Goal: Information Seeking & Learning: Understand process/instructions

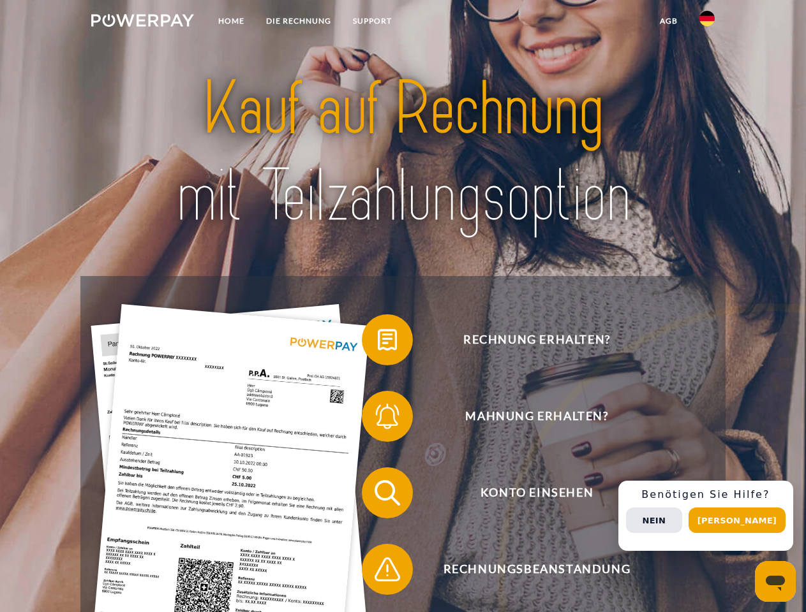
click at [142, 22] on img at bounding box center [142, 20] width 103 height 13
click at [707, 22] on img at bounding box center [706, 18] width 15 height 15
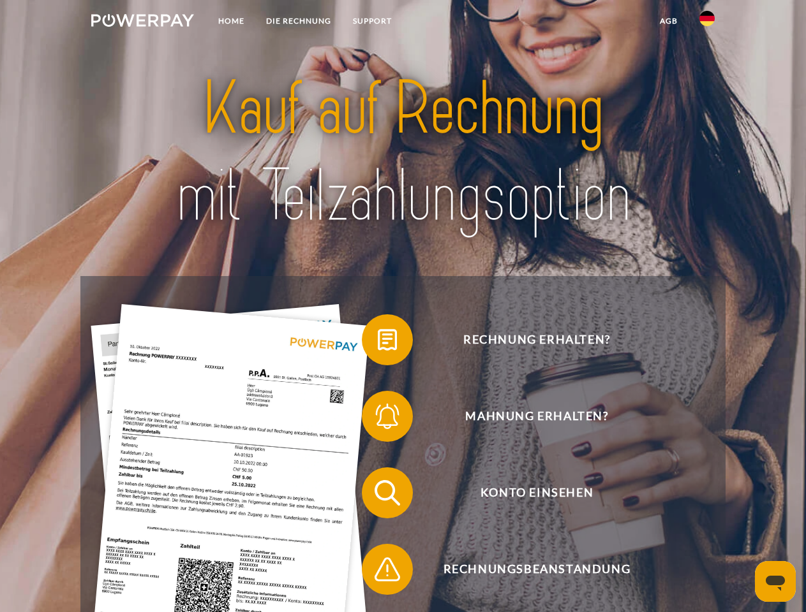
click at [668, 21] on link "agb" at bounding box center [669, 21] width 40 height 23
click at [378, 343] on span at bounding box center [368, 340] width 64 height 64
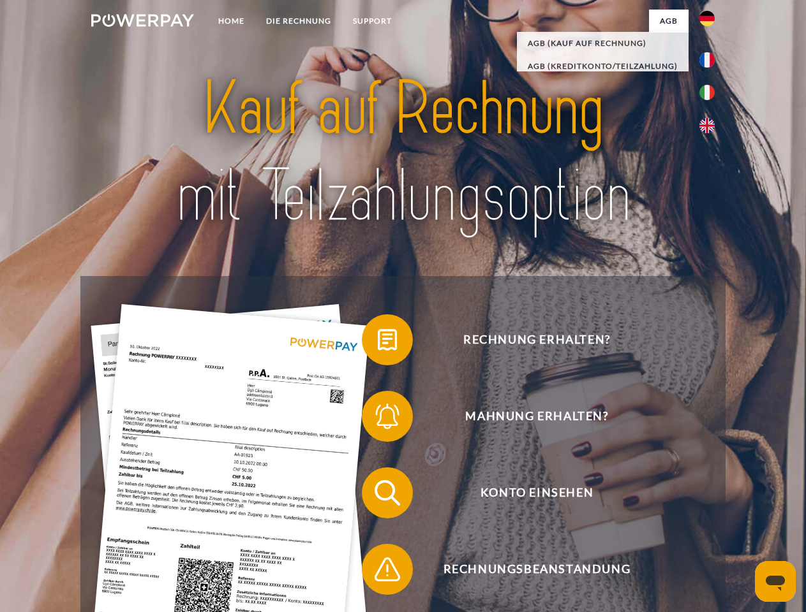
click at [378, 419] on span at bounding box center [368, 417] width 64 height 64
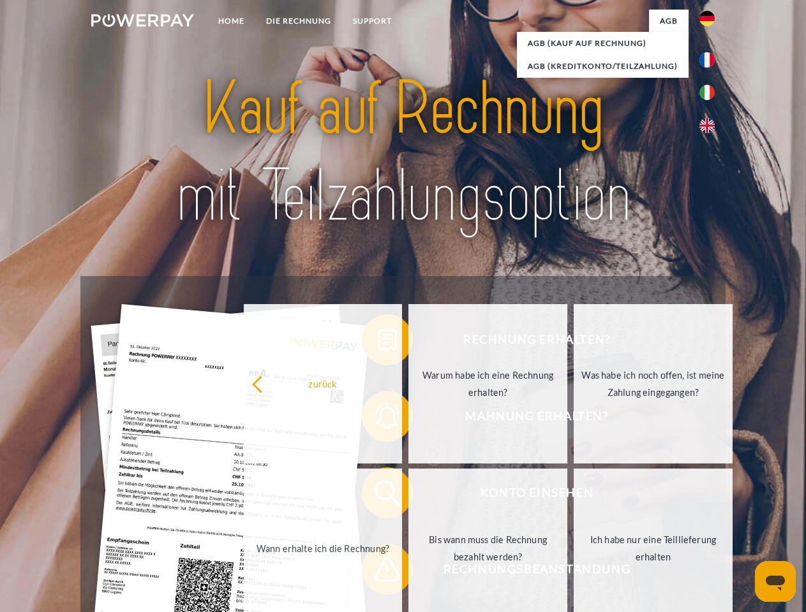
click at [408, 496] on link "Bis wann muss die Rechnung bezahlt werden?" at bounding box center [487, 548] width 159 height 159
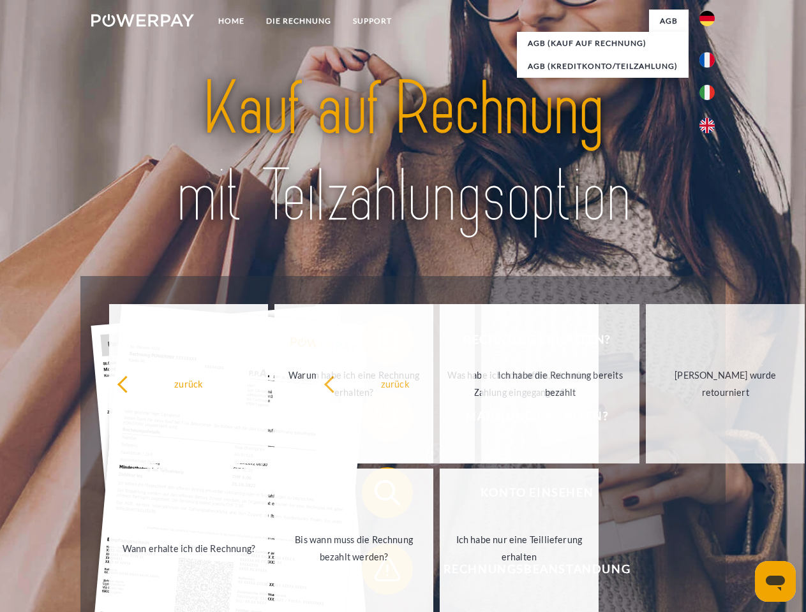
click at [378, 572] on span at bounding box center [368, 570] width 64 height 64
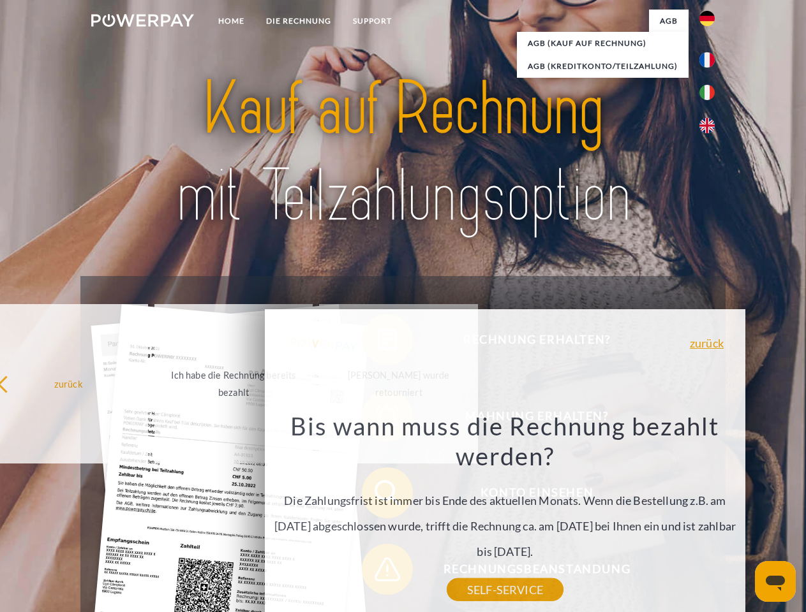
click at [710, 516] on div "Rechnung erhalten? Mahnung erhalten? Konto einsehen" at bounding box center [402, 531] width 644 height 510
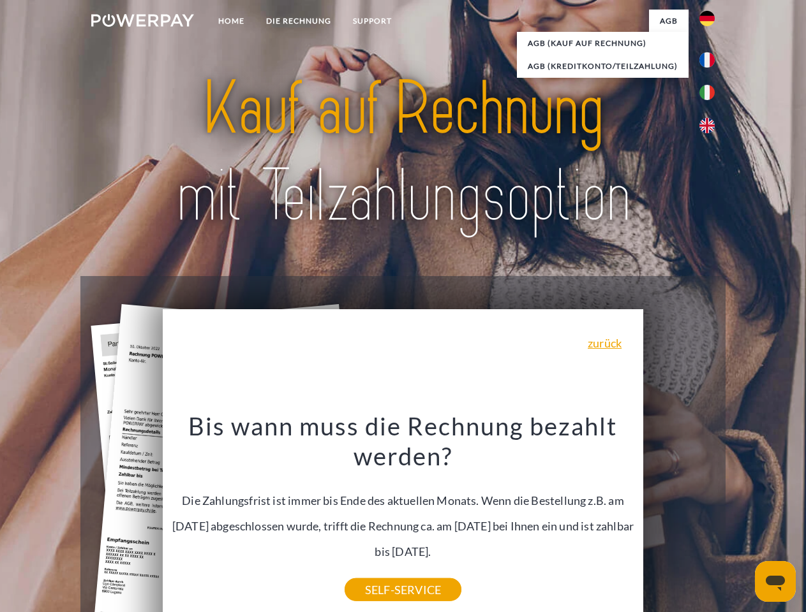
click at [679, 519] on span "Konto einsehen" at bounding box center [536, 493] width 313 height 51
click at [741, 521] on header "Home DIE RECHNUNG SUPPORT" at bounding box center [403, 440] width 806 height 881
